Goal: Task Accomplishment & Management: Complete application form

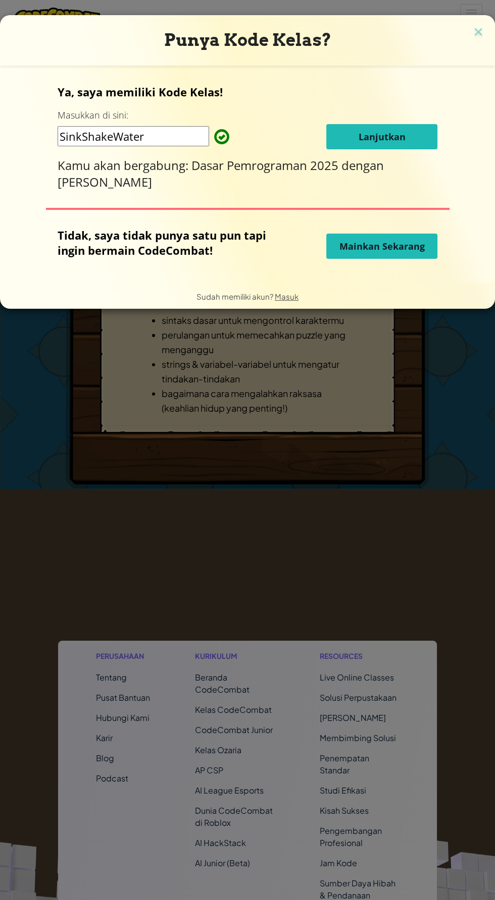
click at [406, 126] on button "Lanjutkan" at bounding box center [381, 136] width 111 height 25
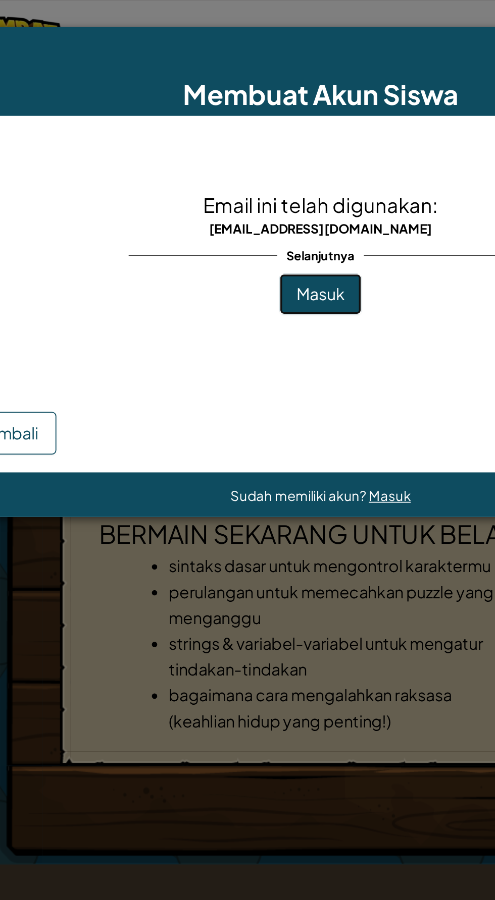
click at [259, 168] on span "Masuk" at bounding box center [247, 166] width 27 height 12
